Goal: Information Seeking & Learning: Find specific fact

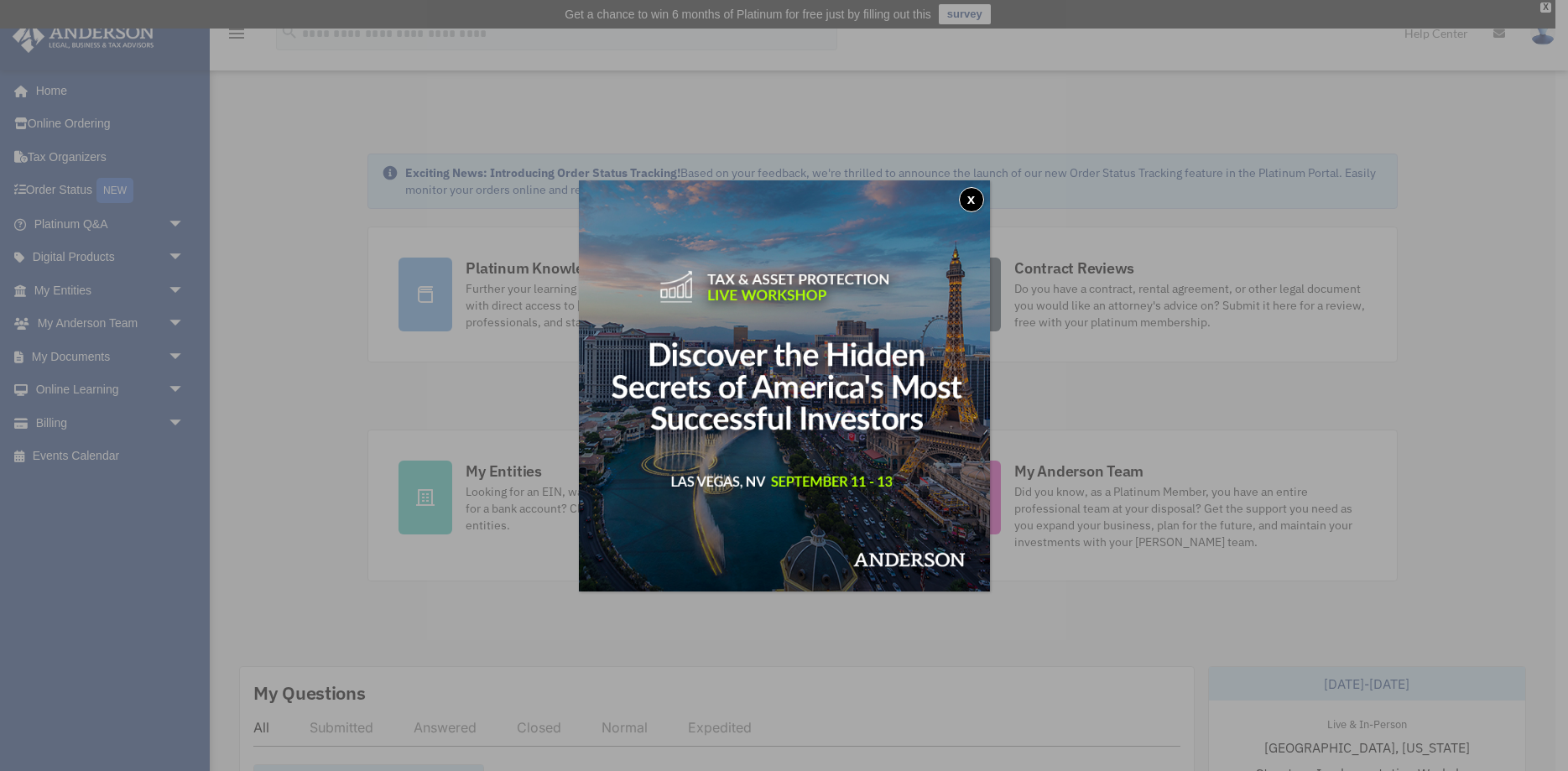
click at [972, 196] on button "x" at bounding box center [971, 199] width 25 height 25
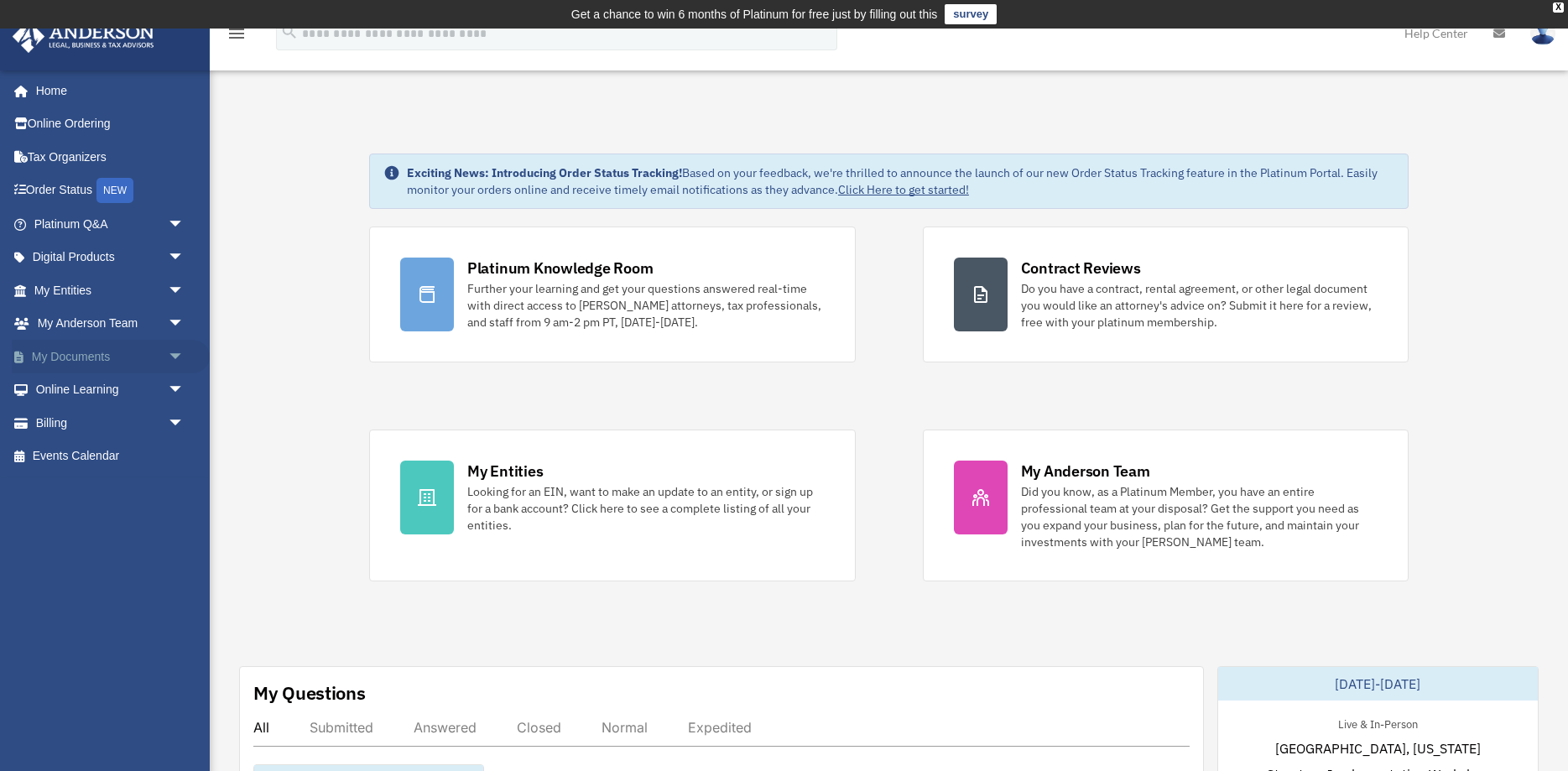
click at [181, 355] on span "arrow_drop_down" at bounding box center [184, 357] width 34 height 34
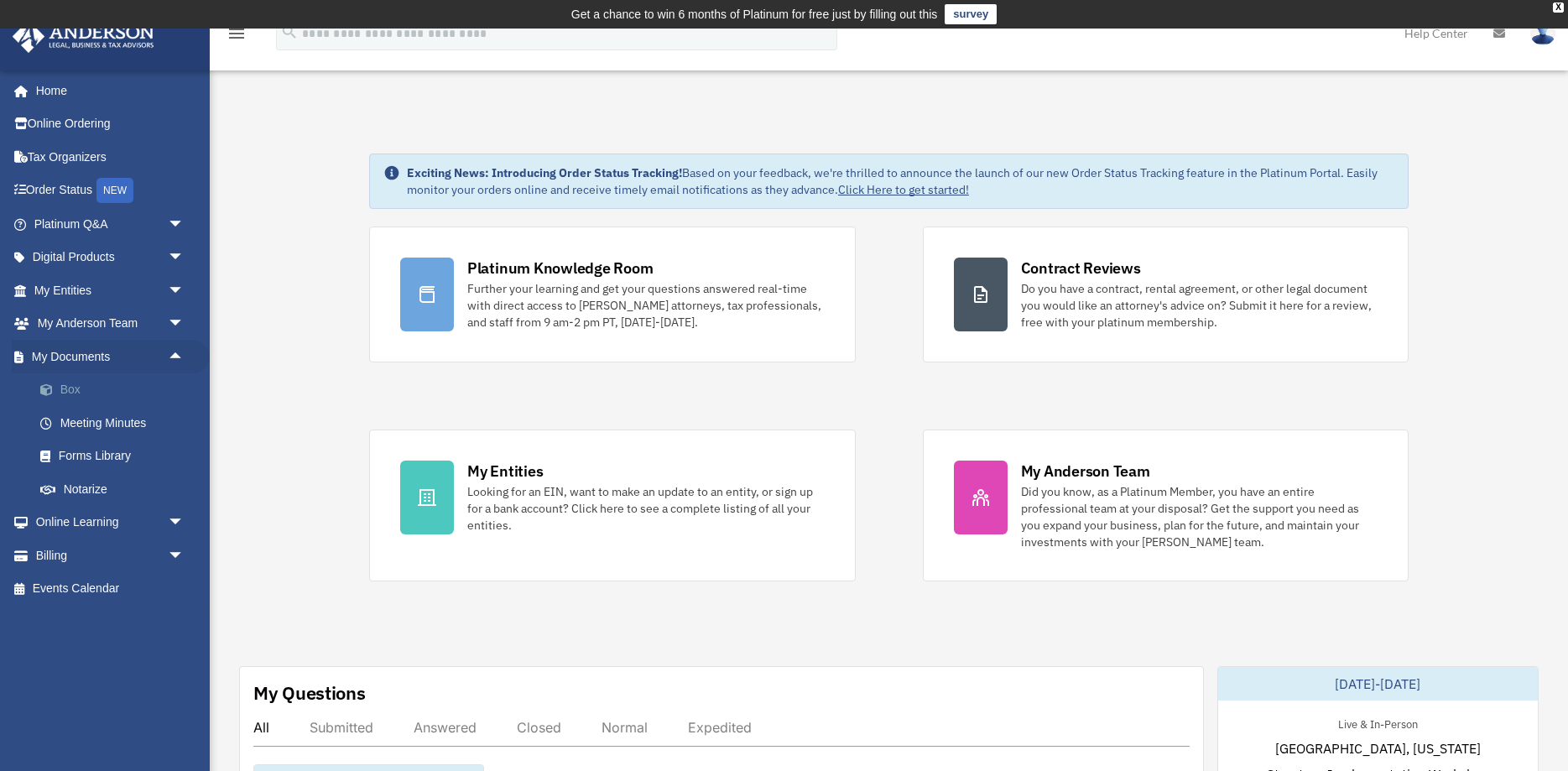
click at [72, 388] on link "Box" at bounding box center [116, 390] width 186 height 34
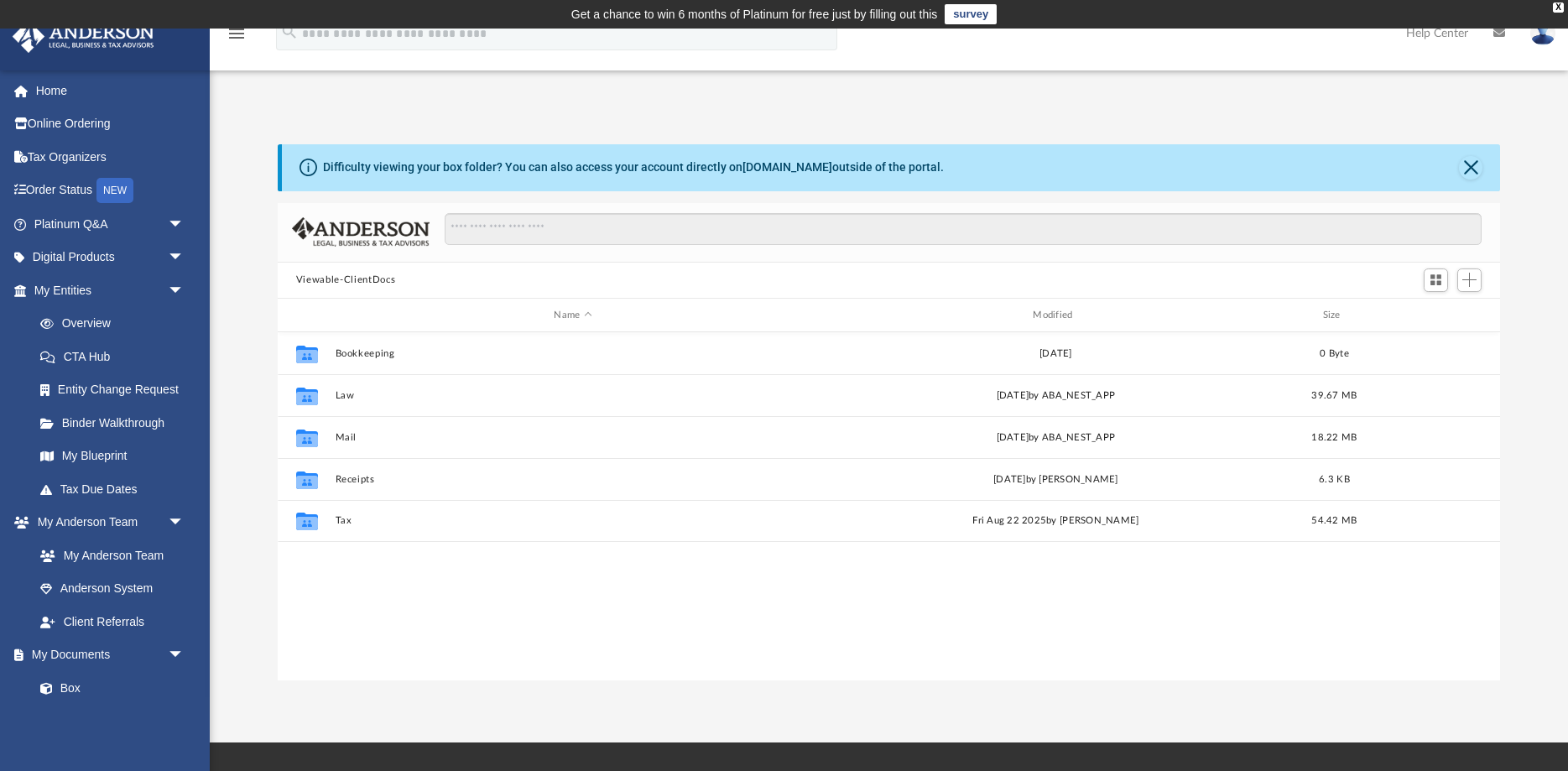
scroll to position [381, 1223]
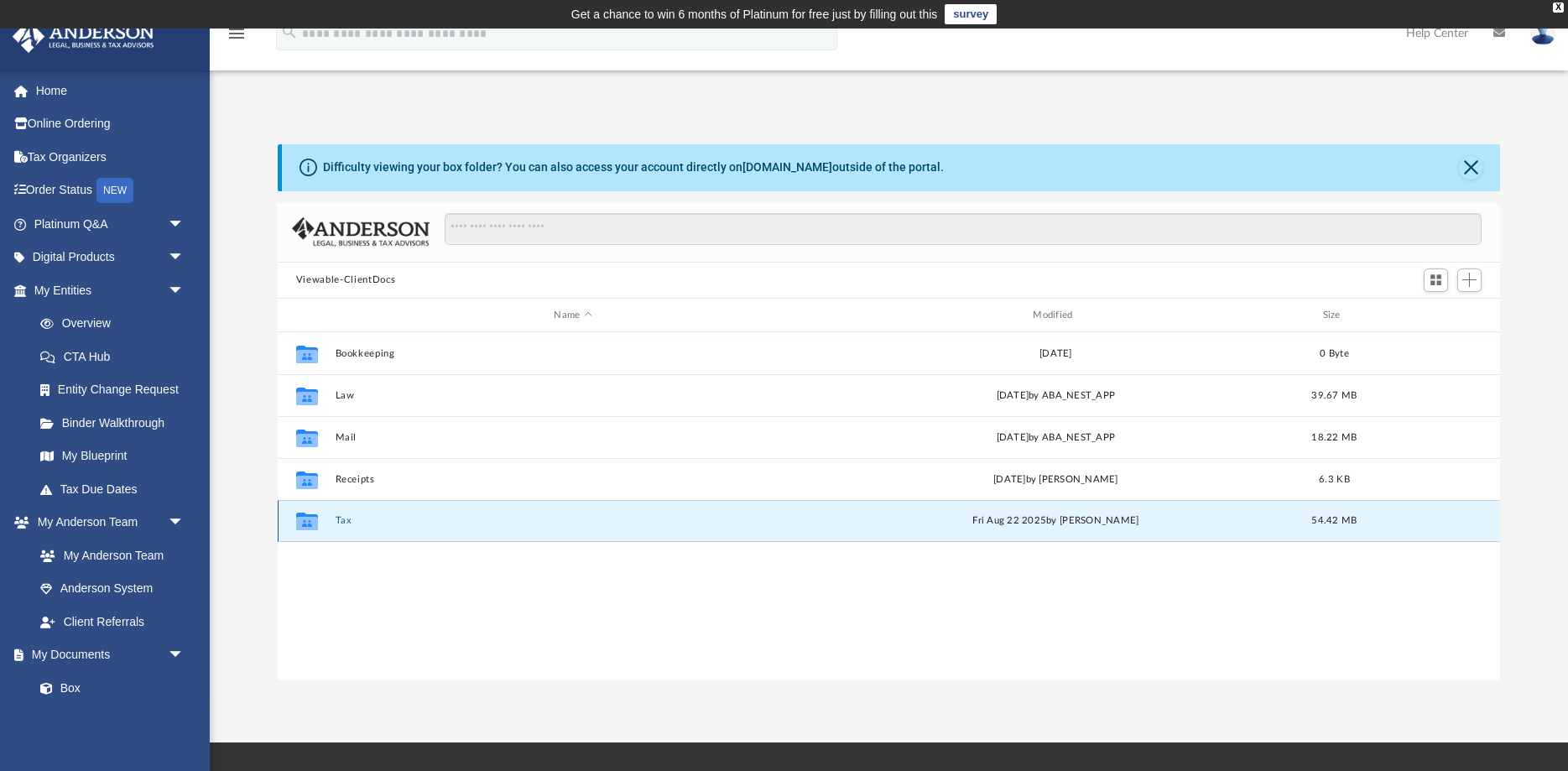
click at [453, 520] on button "Tax" at bounding box center [572, 521] width 476 height 11
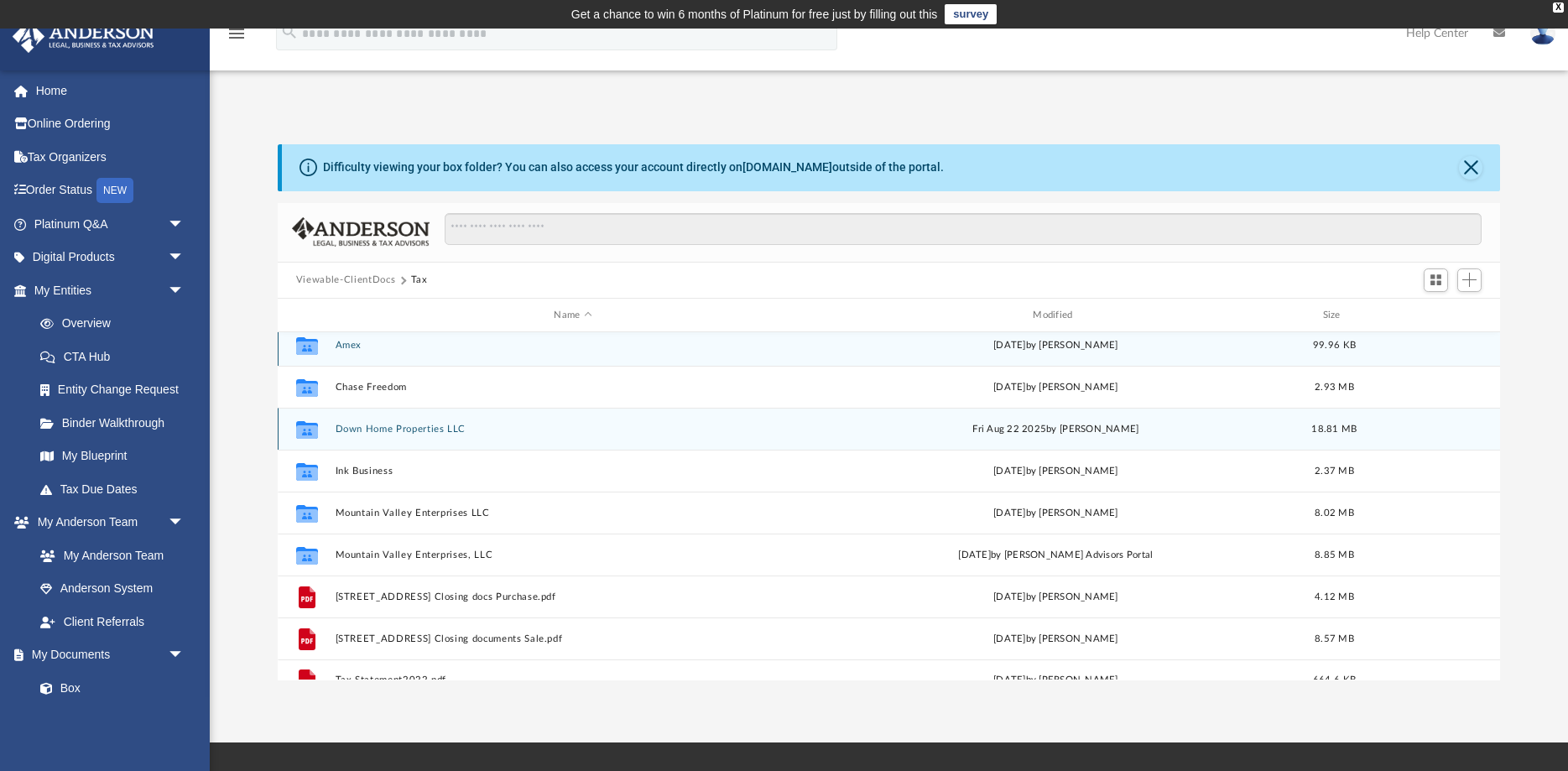
scroll to position [0, 0]
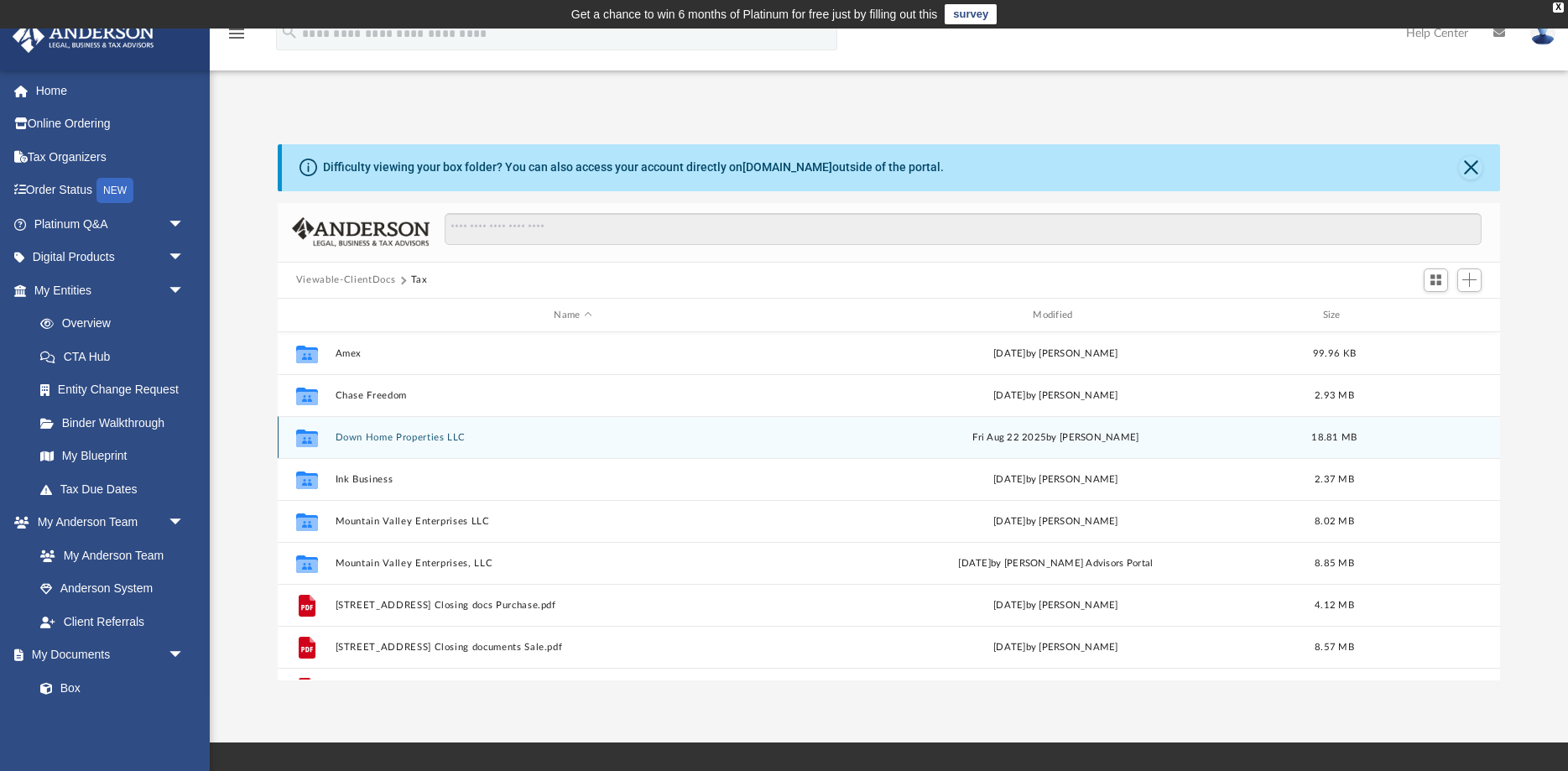
click at [427, 436] on button "Down Home Properties LLC" at bounding box center [572, 438] width 476 height 11
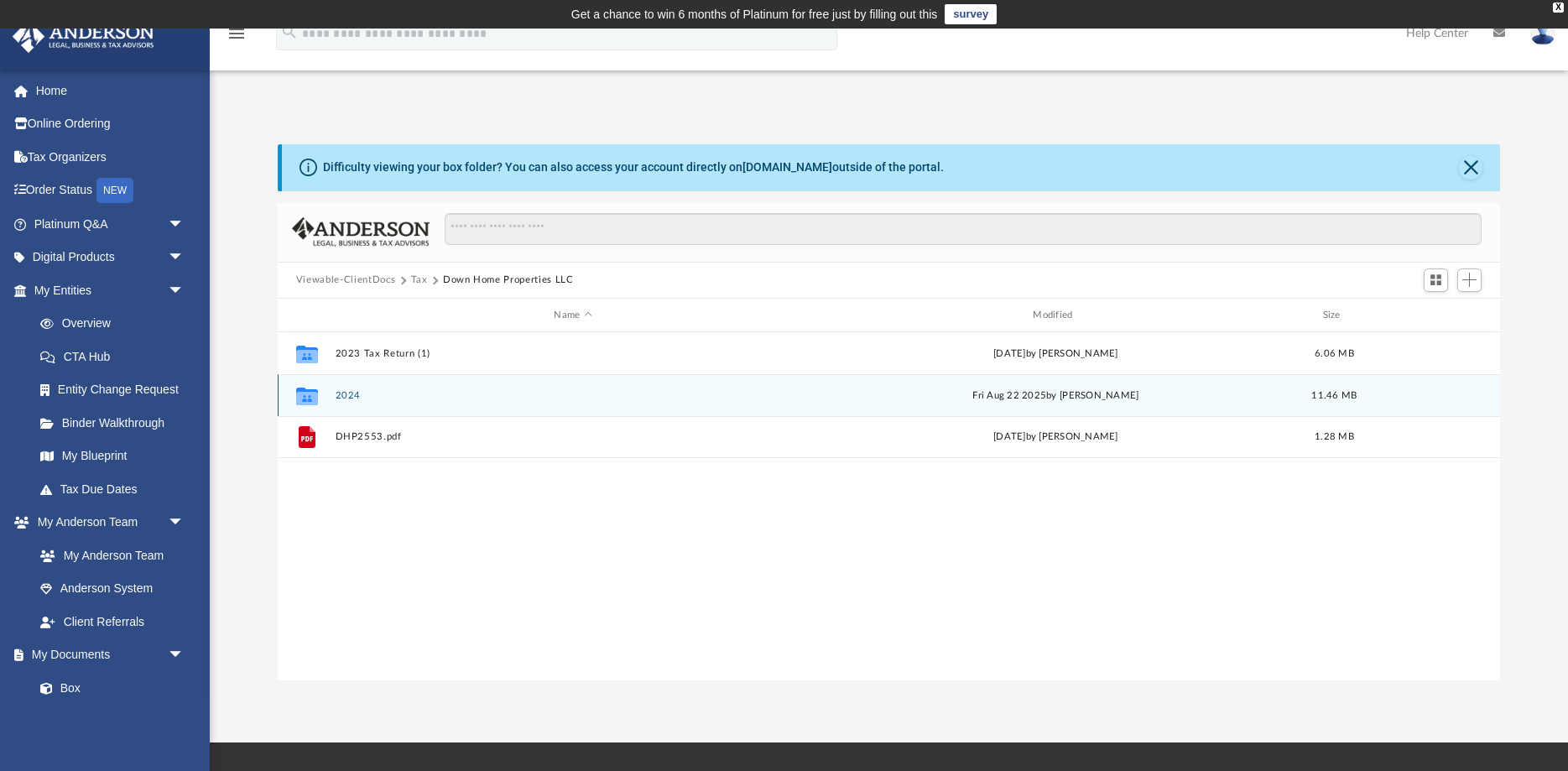
click at [343, 396] on button "2024" at bounding box center [572, 396] width 476 height 11
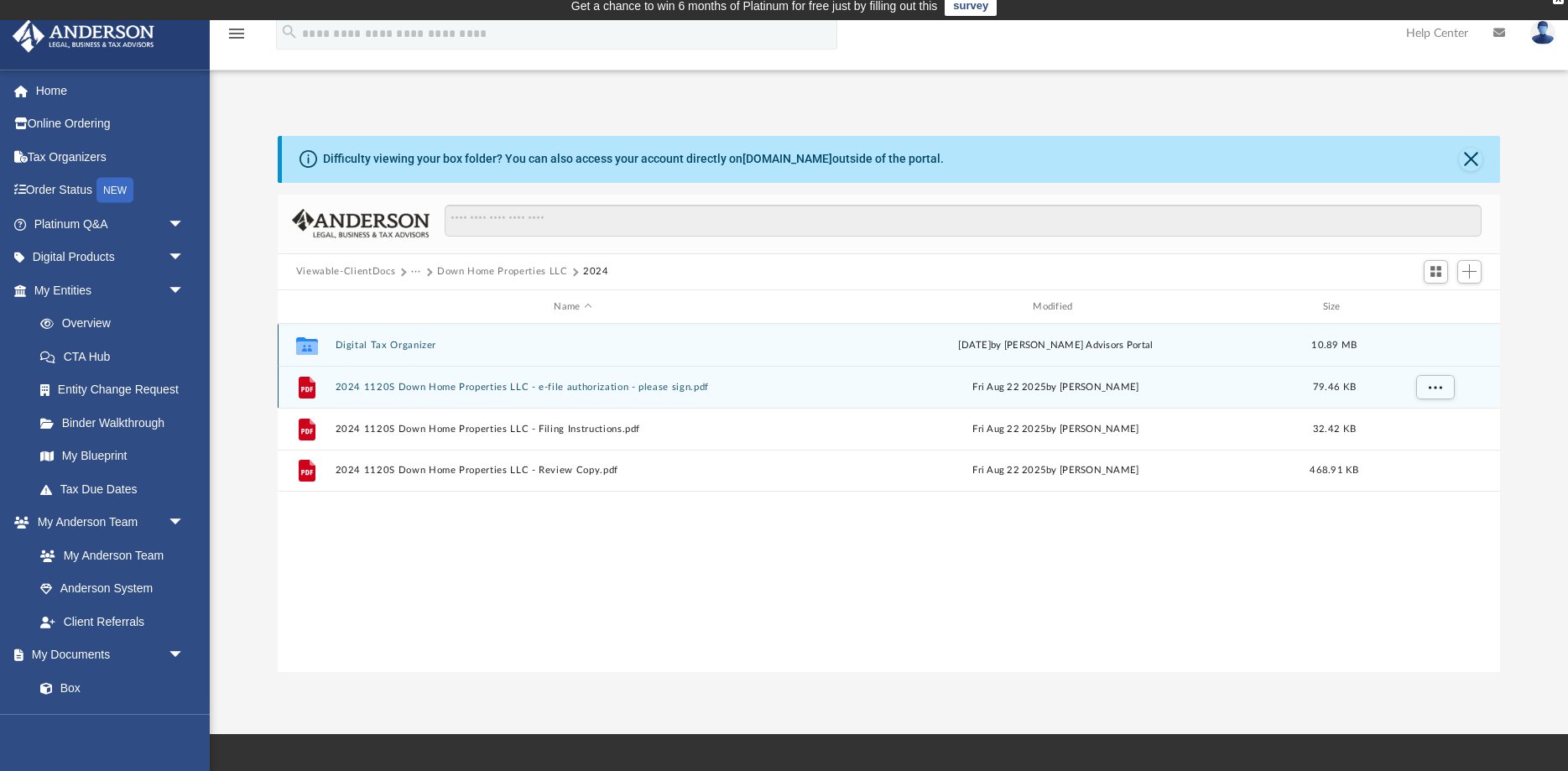
scroll to position [86, 0]
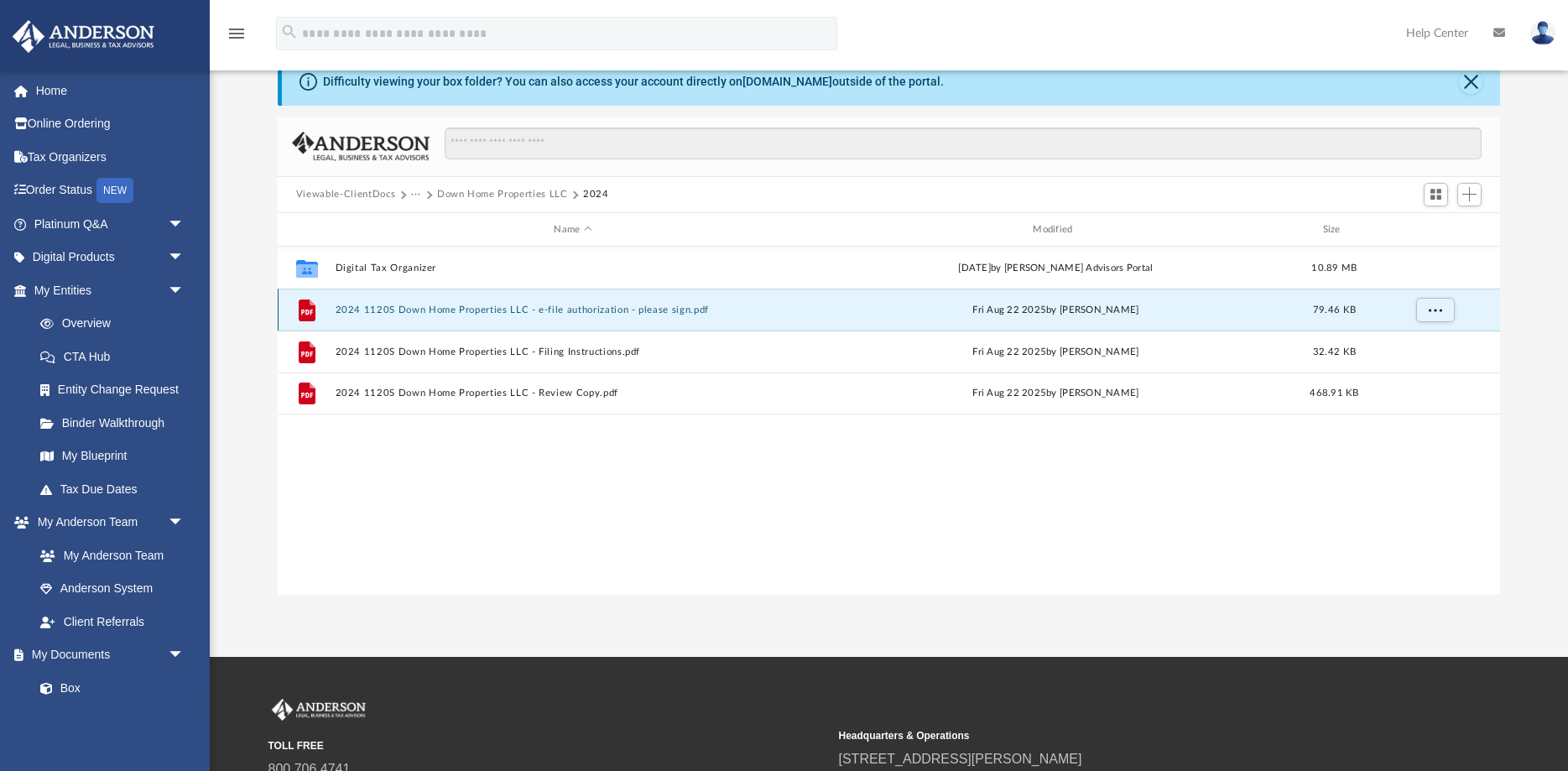
click at [602, 315] on button "2024 1120S Down Home Properties LLC - e-file authorization - please sign.pdf" at bounding box center [572, 310] width 476 height 11
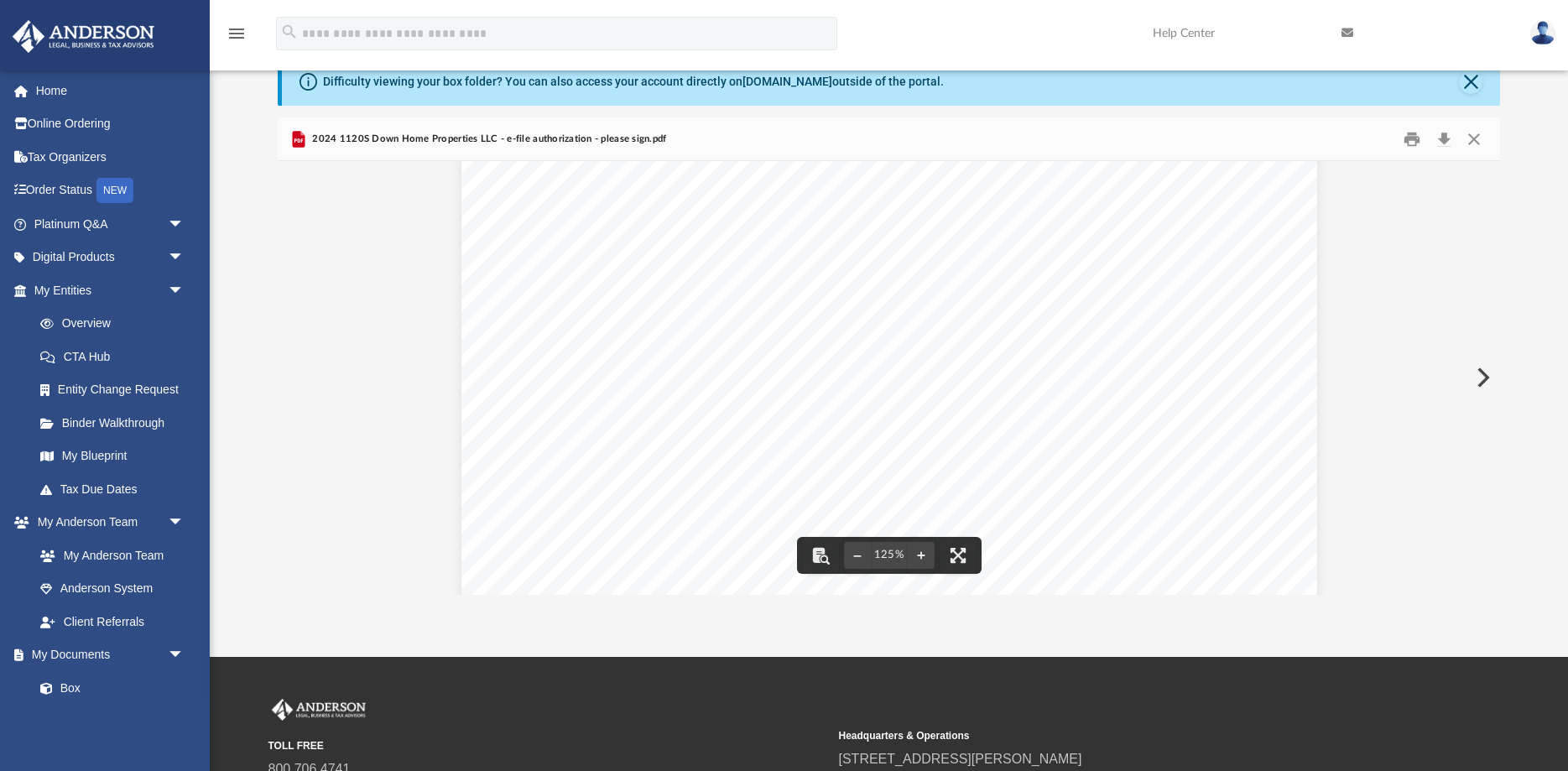
scroll to position [458, 0]
click at [931, 332] on div "For calendar year 2024, or tax year beginning , 2024, ending , 20 410211 12-23-…" at bounding box center [889, 269] width 856 height 1107
click at [1059, 326] on div "For calendar year 2024, or tax year beginning , 2024, ending , 20 410211 12-23-…" at bounding box center [889, 269] width 856 height 1107
drag, startPoint x: 621, startPoint y: 396, endPoint x: 853, endPoint y: 369, distance: 233.6
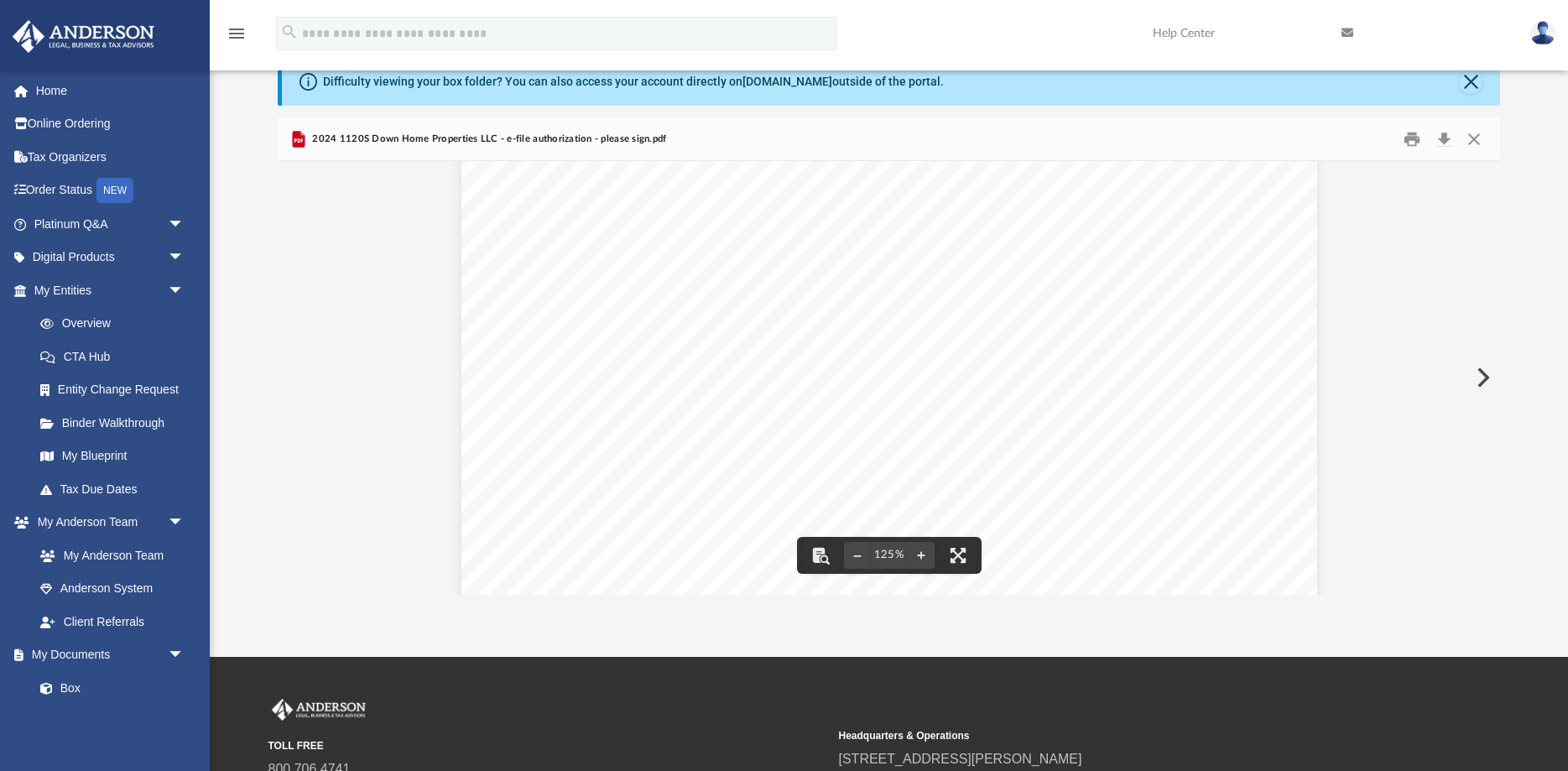
click at [851, 369] on div "For calendar year 2024, or tax year beginning , 2024, ending , 20 410211 12-23-…" at bounding box center [889, 290] width 856 height 1107
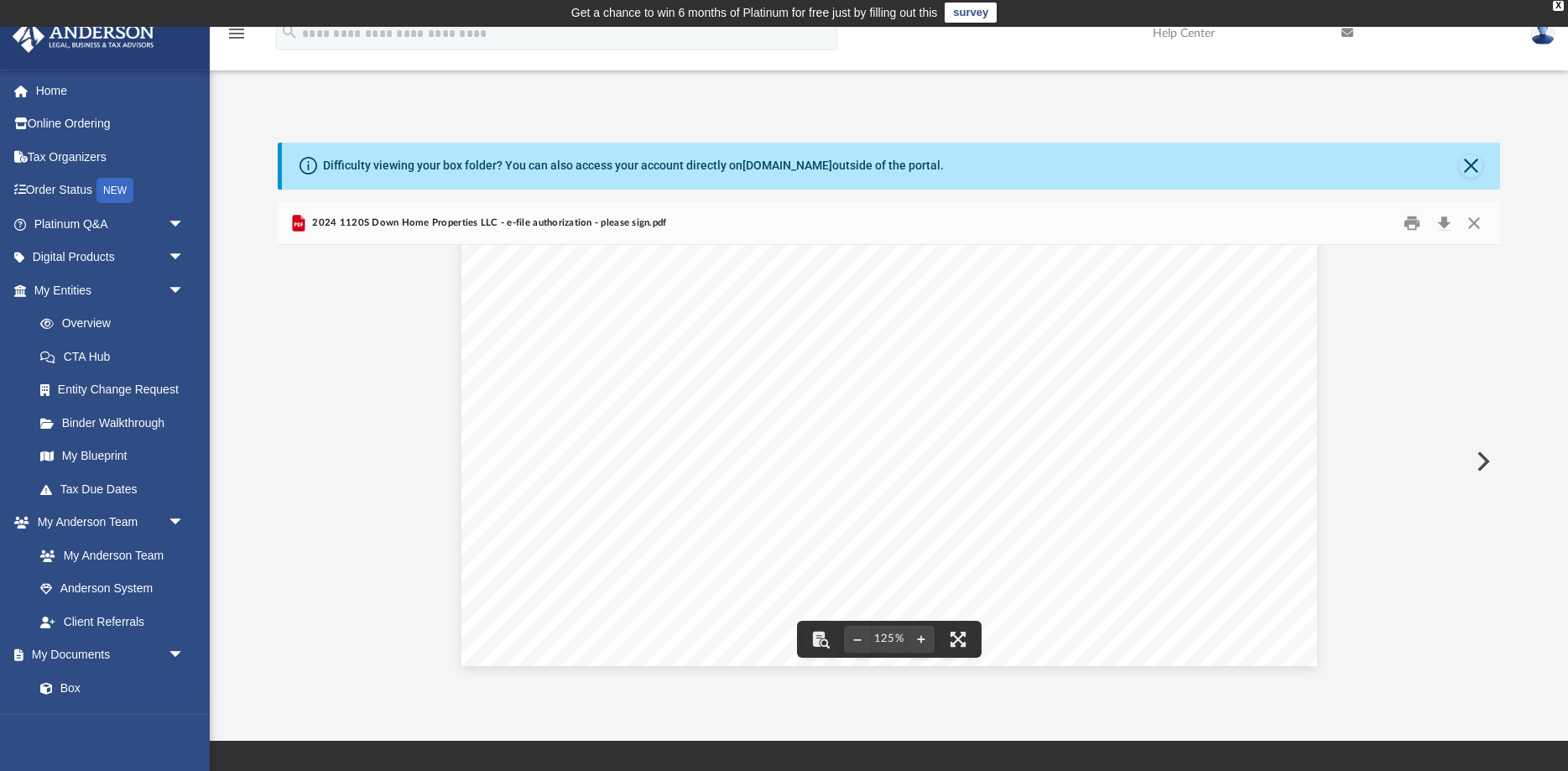
scroll to position [272, 0]
